Goal: Task Accomplishment & Management: Use online tool/utility

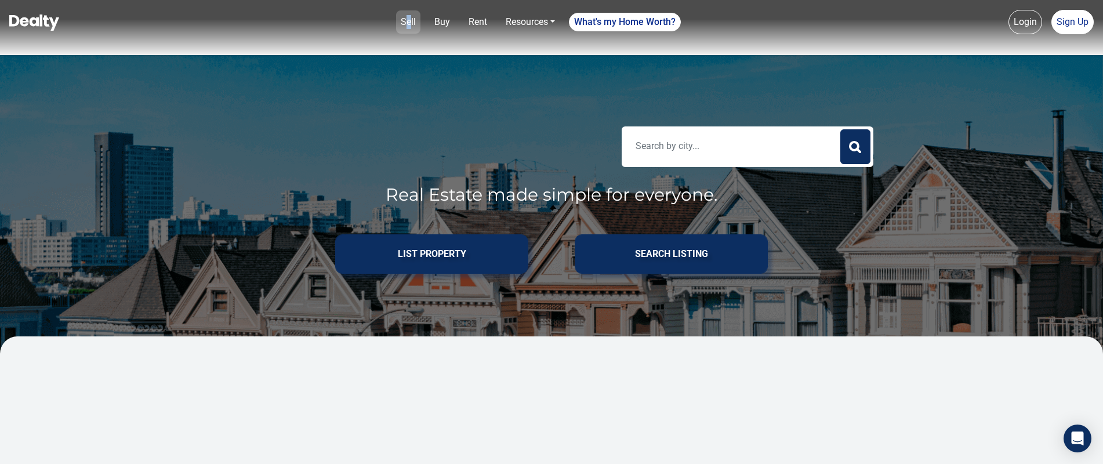
click at [405, 22] on link "Sell" at bounding box center [408, 21] width 24 height 23
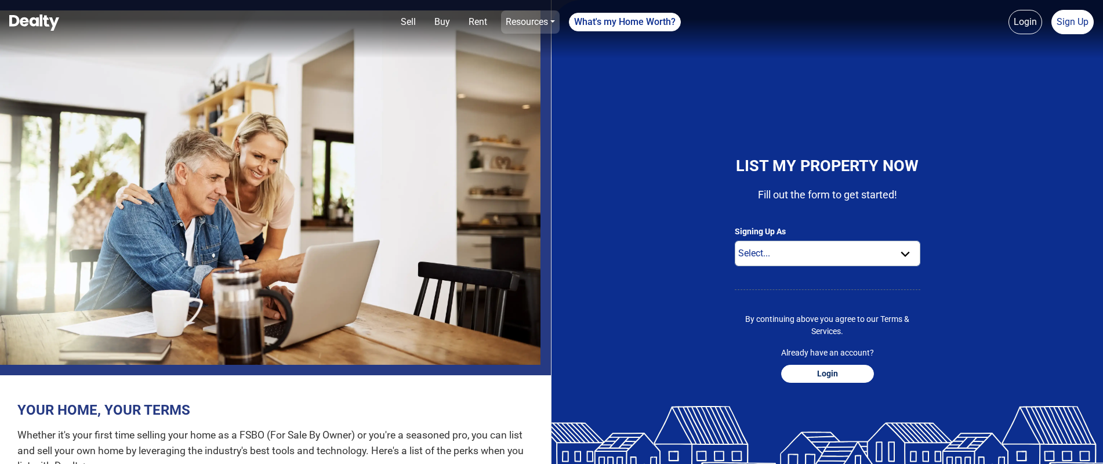
click at [550, 20] on link "Resources" at bounding box center [530, 21] width 59 height 23
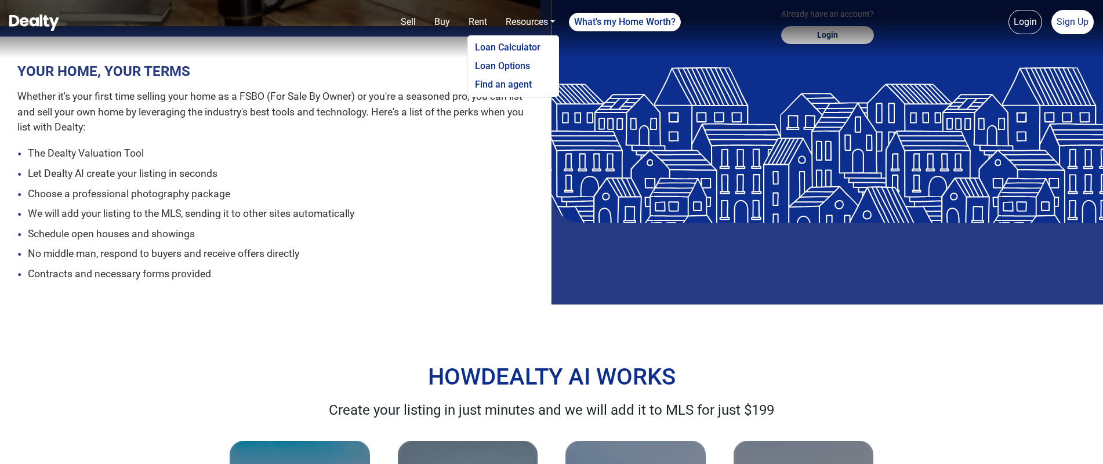
scroll to position [339, 0]
click at [390, 198] on li "Choose a professional photography package" at bounding box center [275, 193] width 516 height 14
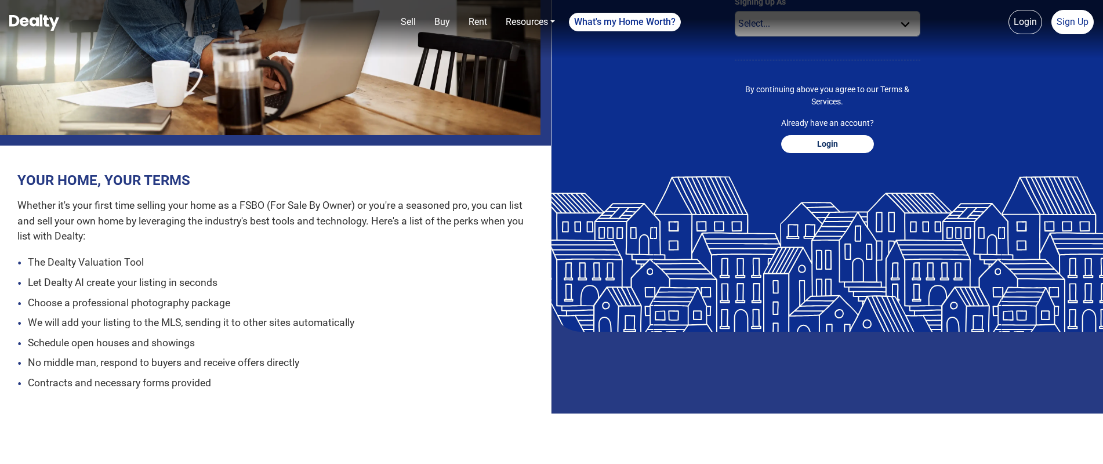
scroll to position [0, 0]
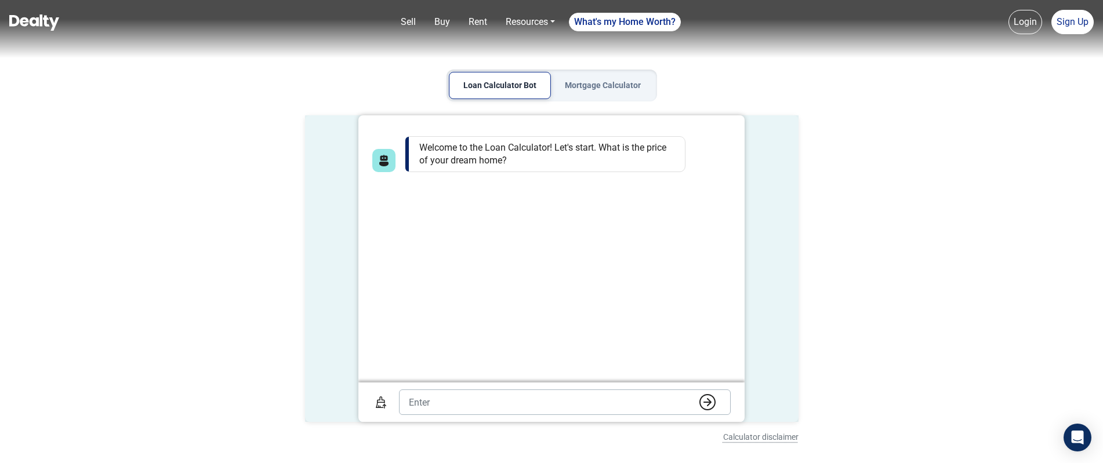
click at [30, 17] on img at bounding box center [34, 22] width 50 height 16
